Goal: Information Seeking & Learning: Learn about a topic

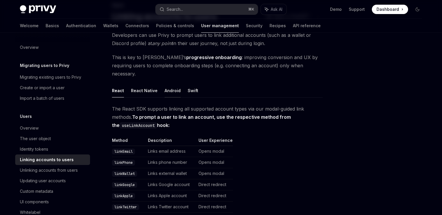
scroll to position [90, 0]
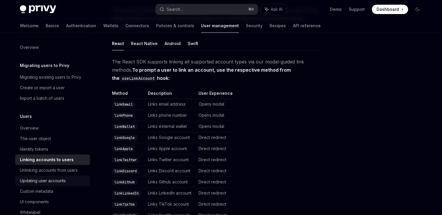
click at [51, 180] on div "Updating user accounts" at bounding box center [43, 180] width 46 height 7
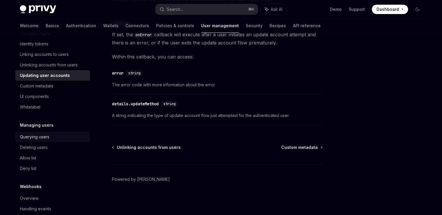
scroll to position [81, 0]
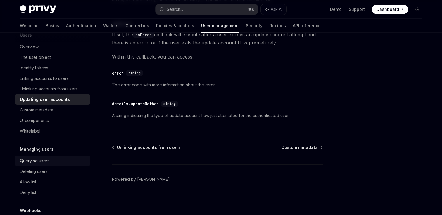
click at [34, 160] on div "Querying users" at bounding box center [35, 160] width 30 height 7
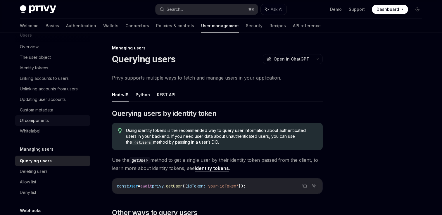
scroll to position [25, 0]
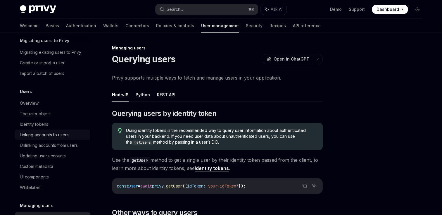
click at [49, 135] on div "Linking accounts to users" at bounding box center [44, 134] width 49 height 7
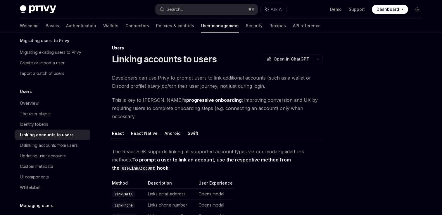
click at [137, 126] on button "React Native" at bounding box center [144, 133] width 27 height 14
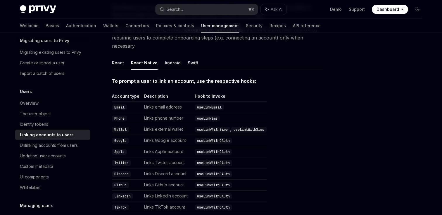
scroll to position [68, 0]
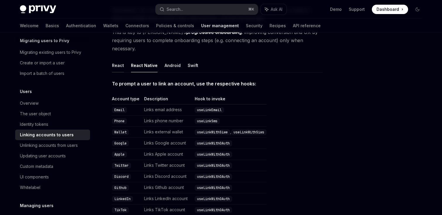
click at [120, 60] on button "React" at bounding box center [118, 65] width 12 height 14
type textarea "*"
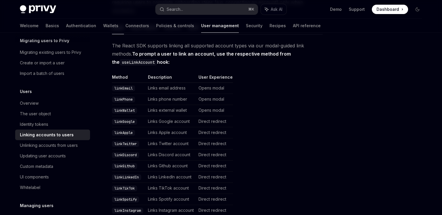
scroll to position [100, 0]
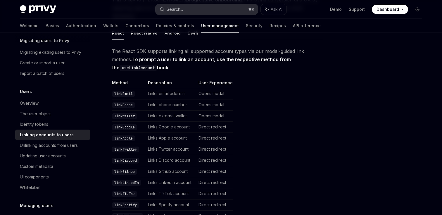
click at [178, 8] on div "Search..." at bounding box center [175, 9] width 16 height 7
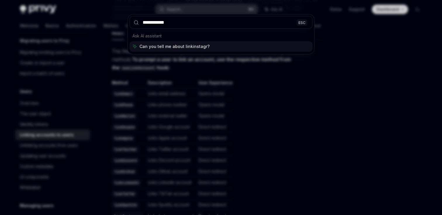
type input "**********"
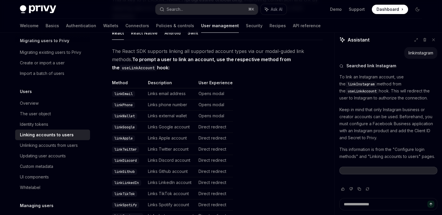
scroll to position [0, 0]
type textarea "*"
